Goal: Task Accomplishment & Management: Use online tool/utility

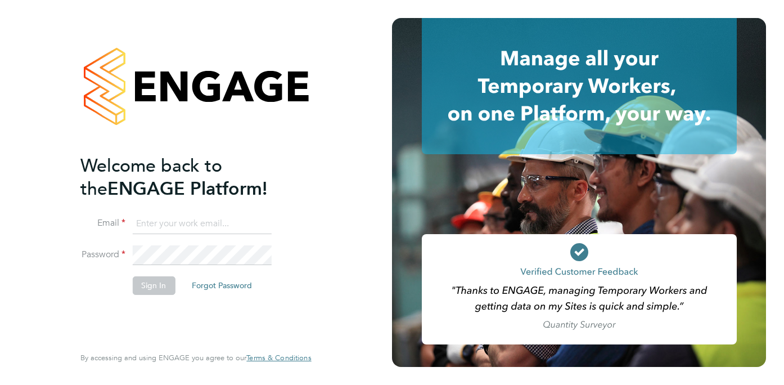
click at [173, 229] on input at bounding box center [201, 224] width 139 height 20
type input "ria.tonking-mcculloch@comparethemarket.com"
click at [155, 281] on button "Sign In" at bounding box center [153, 285] width 43 height 18
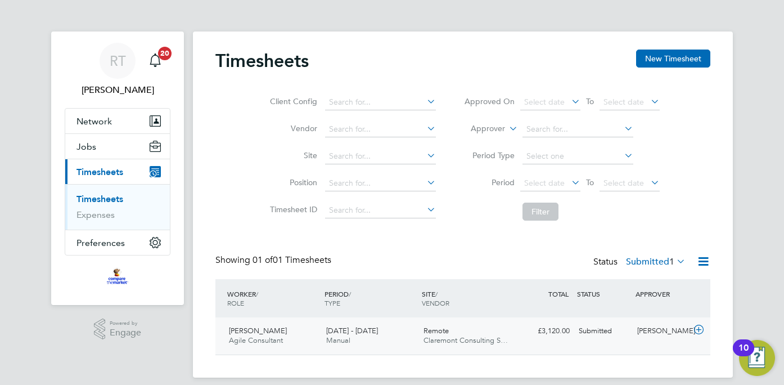
scroll to position [11, 0]
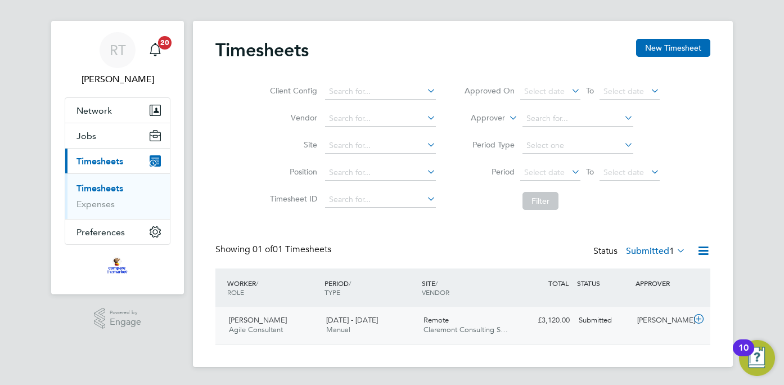
click at [575, 328] on div "Submitted" at bounding box center [603, 320] width 58 height 19
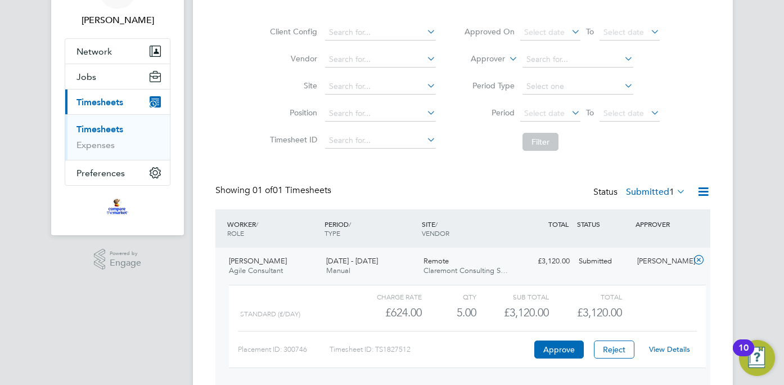
scroll to position [114, 0]
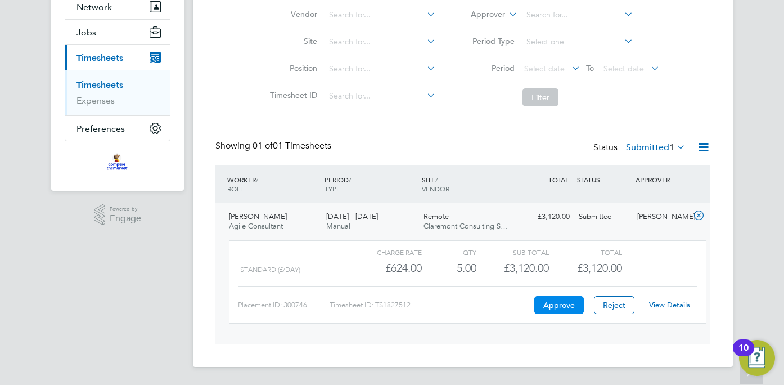
click at [566, 312] on button "Approve" at bounding box center [558, 305] width 49 height 18
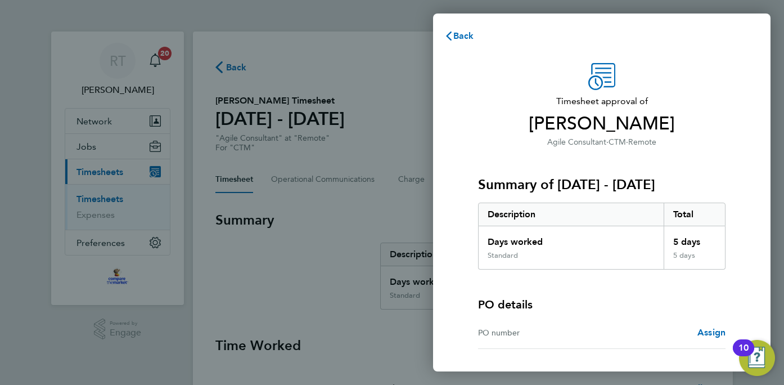
scroll to position [76, 0]
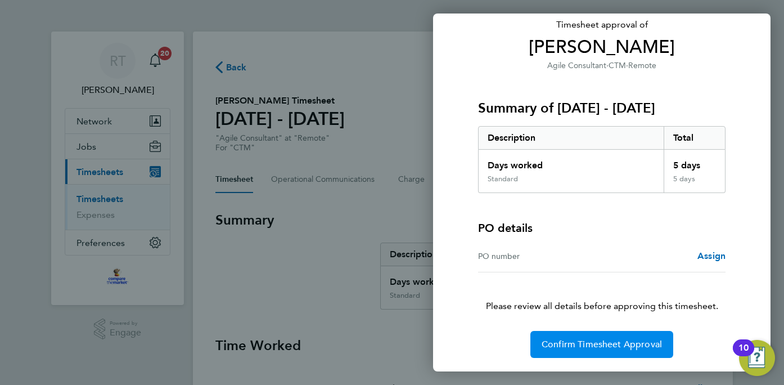
click at [610, 355] on button "Confirm Timesheet Approval" at bounding box center [601, 344] width 143 height 27
